Goal: Task Accomplishment & Management: Manage account settings

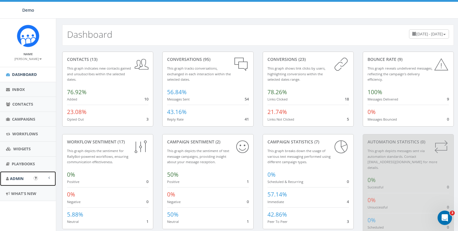
click at [29, 177] on link "Admin" at bounding box center [28, 179] width 56 height 15
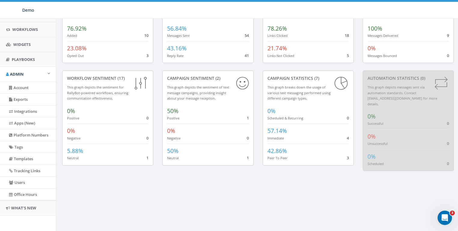
scroll to position [67, 0]
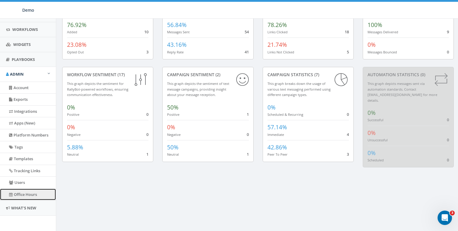
drag, startPoint x: 15, startPoint y: 192, endPoint x: 46, endPoint y: 193, distance: 30.4
click at [15, 192] on link "Office Hours" at bounding box center [28, 195] width 56 height 12
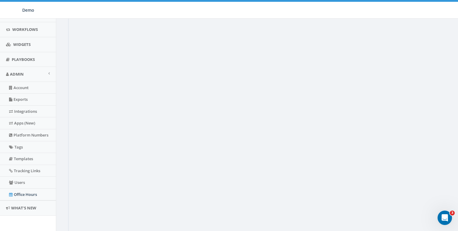
scroll to position [94, 0]
